Goal: Information Seeking & Learning: Learn about a topic

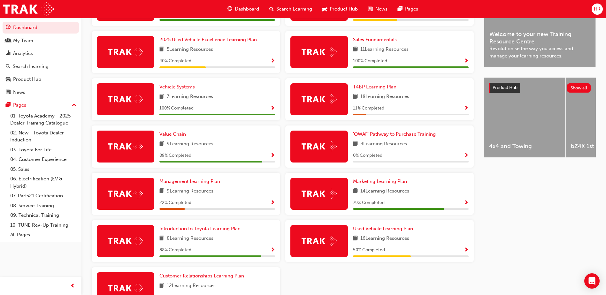
scroll to position [240, 0]
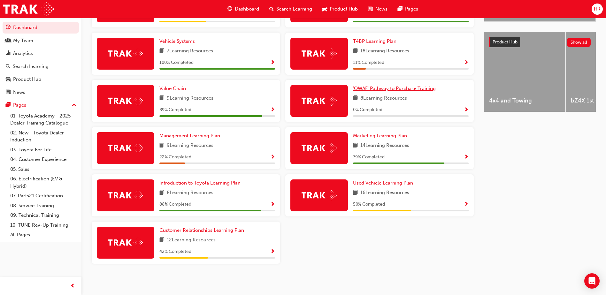
click at [401, 87] on span "'OWAF' Pathway to Purchase Training" at bounding box center [394, 89] width 83 height 6
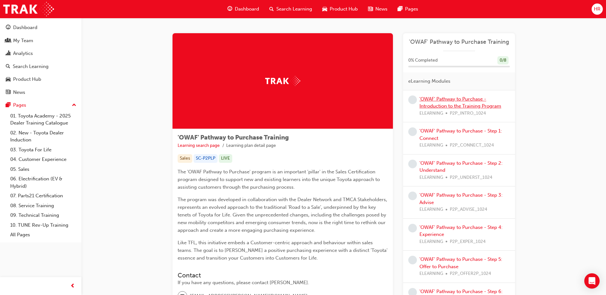
click at [454, 97] on link "'OWAF' Pathway to Purchase - Introduction to the Training Program" at bounding box center [461, 102] width 82 height 13
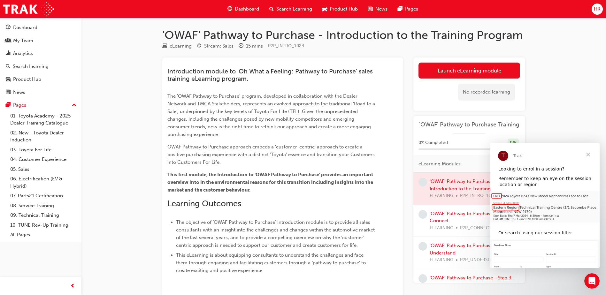
click at [591, 156] on span "Close" at bounding box center [588, 154] width 23 height 23
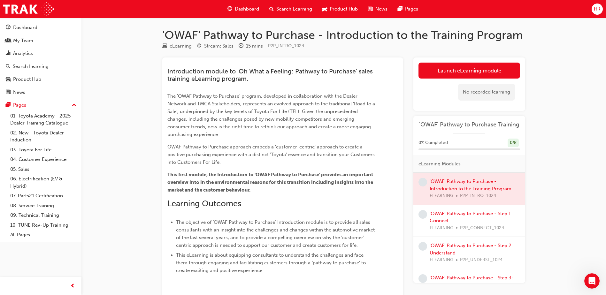
click at [456, 184] on div at bounding box center [470, 189] width 112 height 32
click at [447, 69] on link "Launch eLearning module" at bounding box center [470, 71] width 102 height 16
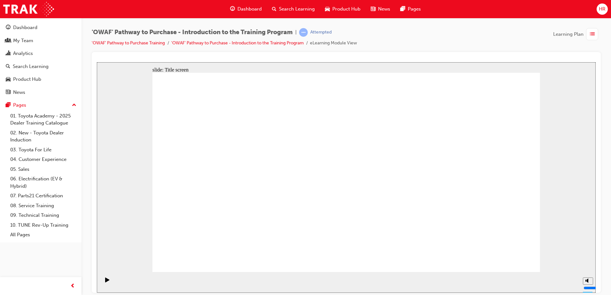
drag, startPoint x: 100, startPoint y: 220, endPoint x: 506, endPoint y: 257, distance: 406.9
drag, startPoint x: 512, startPoint y: 264, endPoint x: 505, endPoint y: 262, distance: 7.7
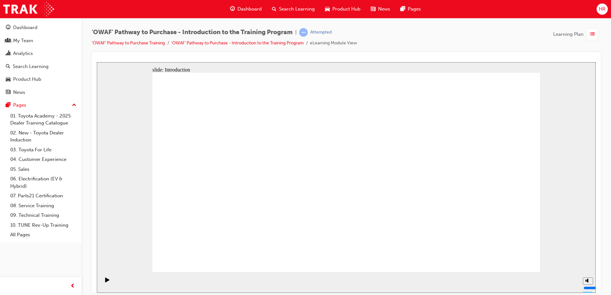
drag, startPoint x: 509, startPoint y: 264, endPoint x: 510, endPoint y: 261, distance: 3.9
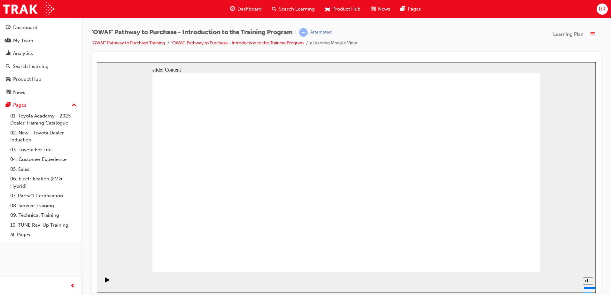
drag, startPoint x: 490, startPoint y: 254, endPoint x: 502, endPoint y: 259, distance: 13.1
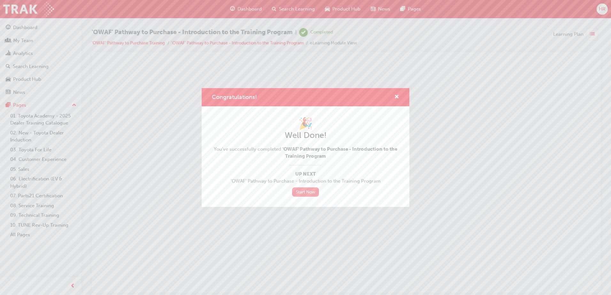
click at [304, 194] on link "Start Now" at bounding box center [305, 192] width 27 height 9
click at [311, 194] on link "Start Now" at bounding box center [305, 192] width 27 height 9
click at [302, 193] on link "Start Now" at bounding box center [305, 192] width 27 height 9
click at [396, 98] on span "cross-icon" at bounding box center [396, 98] width 5 height 6
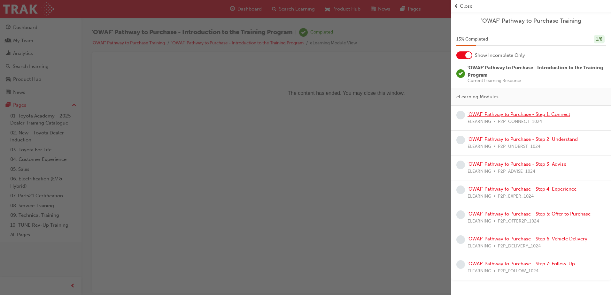
click at [537, 115] on link "'OWAF' Pathway to Purchase - Step 1: Connect" at bounding box center [519, 115] width 103 height 6
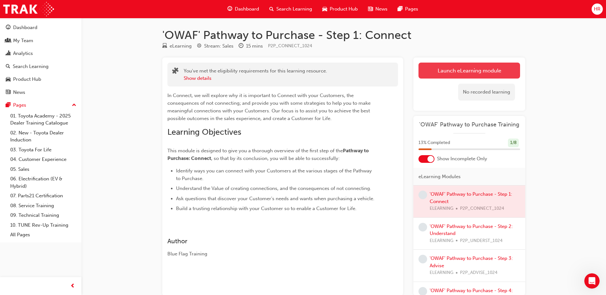
click at [462, 74] on link "Launch eLearning module" at bounding box center [470, 71] width 102 height 16
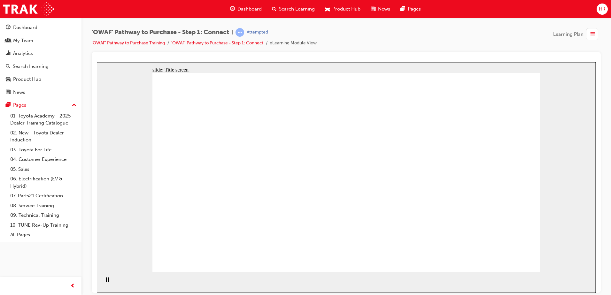
drag, startPoint x: 335, startPoint y: 254, endPoint x: 344, endPoint y: 243, distance: 14.4
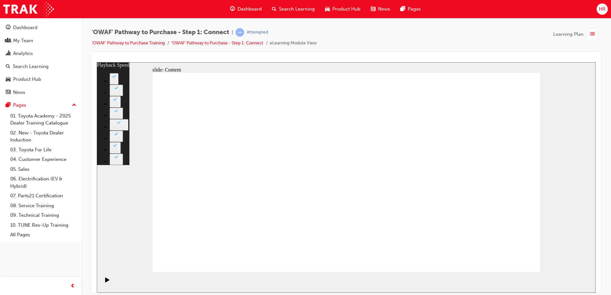
type input "76"
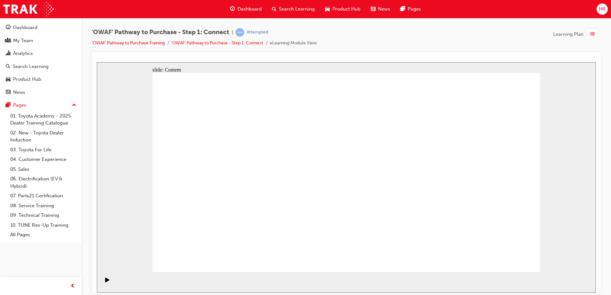
drag, startPoint x: 371, startPoint y: 172, endPoint x: 336, endPoint y: 164, distance: 35.7
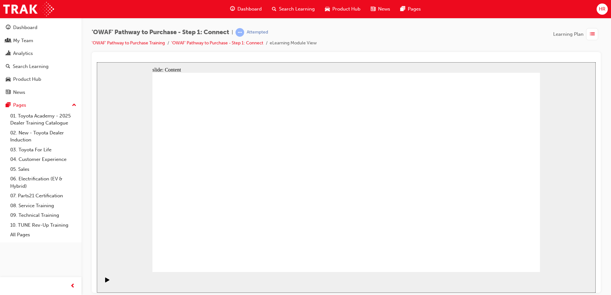
drag, startPoint x: 123, startPoint y: 208, endPoint x: 147, endPoint y: 167, distance: 47.8
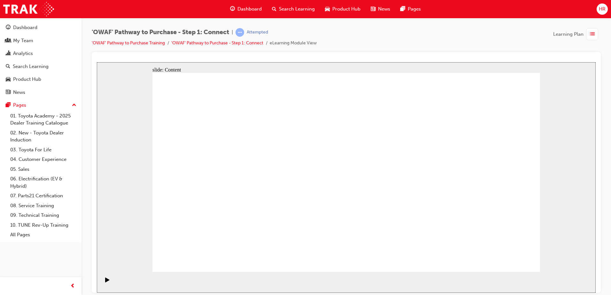
drag, startPoint x: 463, startPoint y: 178, endPoint x: 518, endPoint y: 167, distance: 56.4
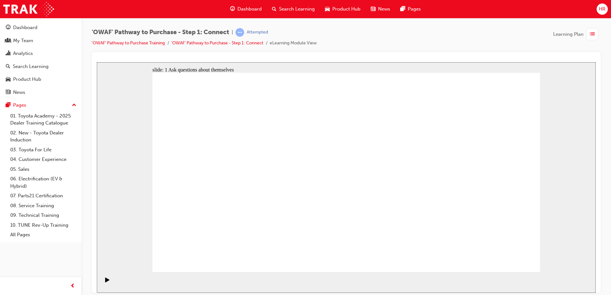
drag, startPoint x: 523, startPoint y: 137, endPoint x: 516, endPoint y: 132, distance: 9.1
drag, startPoint x: 515, startPoint y: 260, endPoint x: 115, endPoint y: 170, distance: 409.4
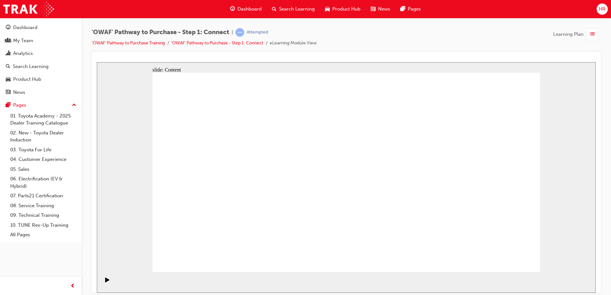
drag, startPoint x: 192, startPoint y: 148, endPoint x: 205, endPoint y: 145, distance: 12.8
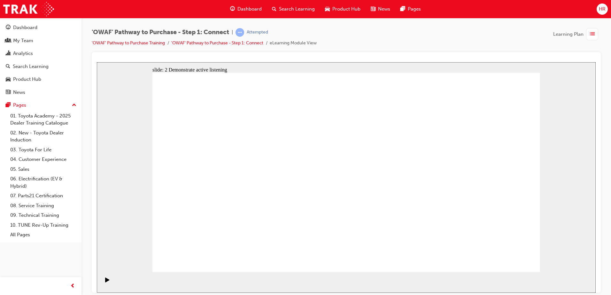
drag, startPoint x: 381, startPoint y: 193, endPoint x: 391, endPoint y: 190, distance: 10.2
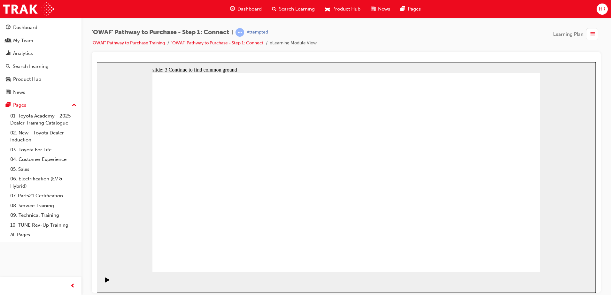
drag, startPoint x: 237, startPoint y: 132, endPoint x: 191, endPoint y: 126, distance: 45.4
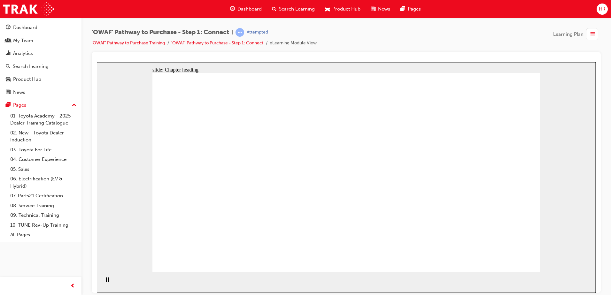
drag, startPoint x: 232, startPoint y: 128, endPoint x: 231, endPoint y: 107, distance: 21.4
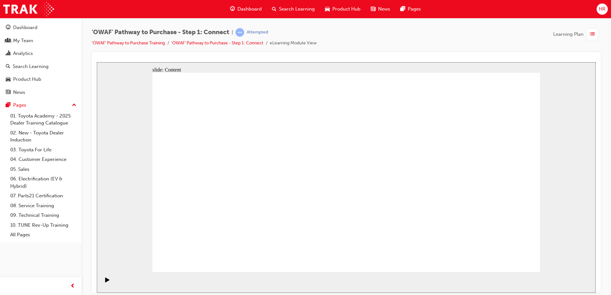
drag, startPoint x: 285, startPoint y: 96, endPoint x: 305, endPoint y: 97, distance: 19.5
drag, startPoint x: 408, startPoint y: 111, endPoint x: 402, endPoint y: 97, distance: 15.3
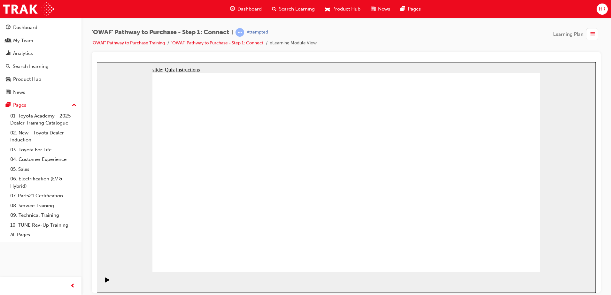
drag, startPoint x: 263, startPoint y: 238, endPoint x: 447, endPoint y: 118, distance: 220.5
drag, startPoint x: 309, startPoint y: 236, endPoint x: 493, endPoint y: 135, distance: 210.0
drag, startPoint x: 225, startPoint y: 225, endPoint x: 394, endPoint y: 149, distance: 185.1
drag, startPoint x: 195, startPoint y: 191, endPoint x: 392, endPoint y: 182, distance: 197.7
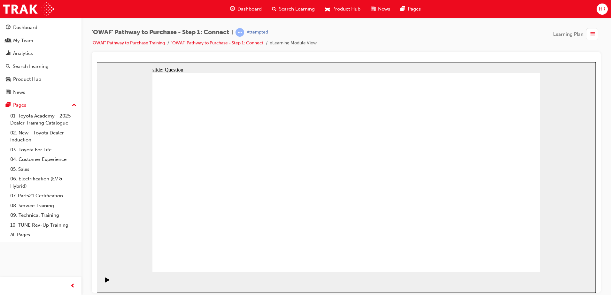
drag, startPoint x: 333, startPoint y: 196, endPoint x: 423, endPoint y: 228, distance: 95.4
drag, startPoint x: 270, startPoint y: 193, endPoint x: 454, endPoint y: 220, distance: 185.1
drag, startPoint x: 243, startPoint y: 190, endPoint x: 506, endPoint y: 176, distance: 263.7
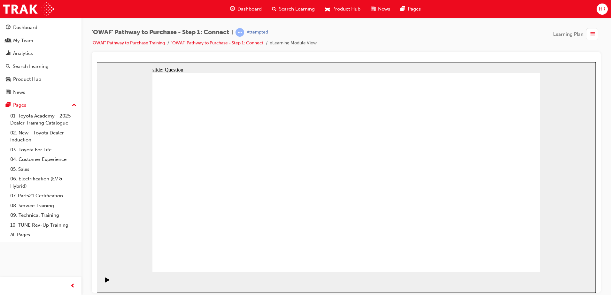
drag, startPoint x: 469, startPoint y: 205, endPoint x: 353, endPoint y: 191, distance: 117.1
drag, startPoint x: 473, startPoint y: 200, endPoint x: 217, endPoint y: 188, distance: 256.3
drag, startPoint x: 493, startPoint y: 193, endPoint x: 377, endPoint y: 190, distance: 115.8
drag, startPoint x: 480, startPoint y: 201, endPoint x: 380, endPoint y: 193, distance: 100.0
drag, startPoint x: 489, startPoint y: 213, endPoint x: 245, endPoint y: 190, distance: 245.2
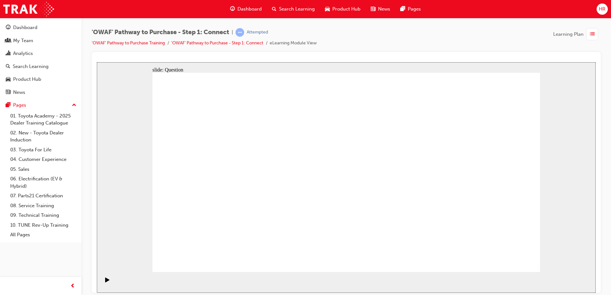
drag, startPoint x: 491, startPoint y: 205, endPoint x: 258, endPoint y: 190, distance: 233.5
drag, startPoint x: 490, startPoint y: 207, endPoint x: 255, endPoint y: 196, distance: 234.6
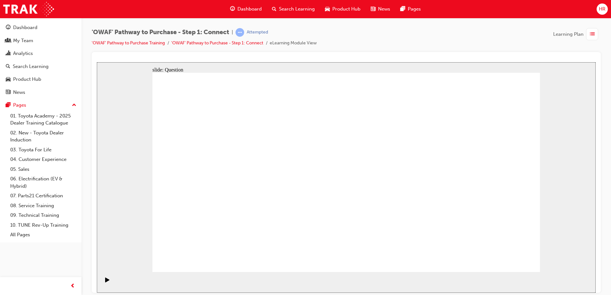
radio input "true"
checkbox input "true"
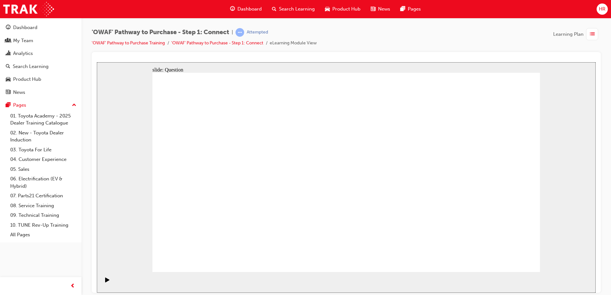
checkbox input "true"
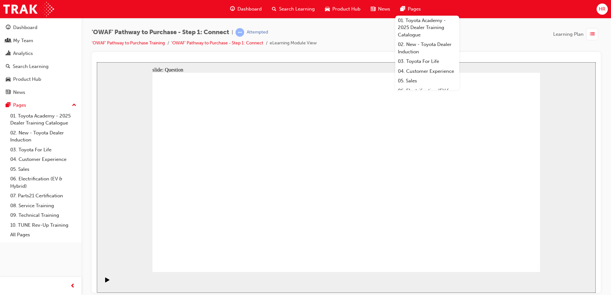
drag, startPoint x: 245, startPoint y: 235, endPoint x: 377, endPoint y: 149, distance: 158.2
drag, startPoint x: 314, startPoint y: 253, endPoint x: 459, endPoint y: 150, distance: 178.3
drag, startPoint x: 369, startPoint y: 236, endPoint x: 228, endPoint y: 173, distance: 154.5
drag, startPoint x: 468, startPoint y: 216, endPoint x: 330, endPoint y: 166, distance: 146.4
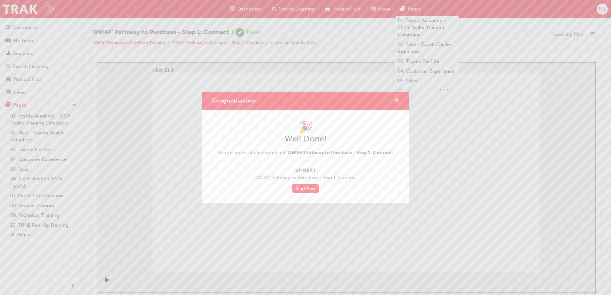
click at [398, 98] on span "cross-icon" at bounding box center [396, 101] width 5 height 6
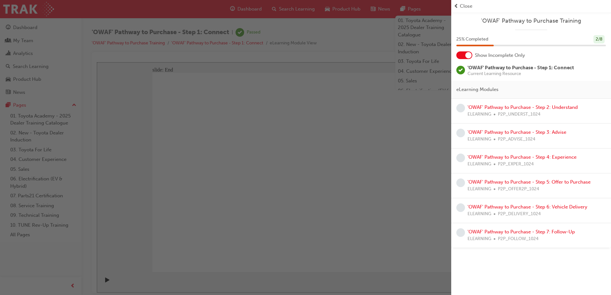
click at [242, 133] on div "button" at bounding box center [225, 147] width 451 height 295
